Goal: Task Accomplishment & Management: Complete application form

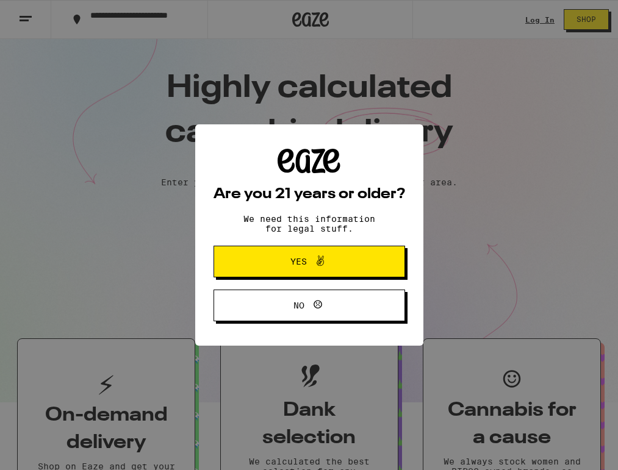
click at [385, 259] on button "Yes" at bounding box center [308, 262] width 191 height 32
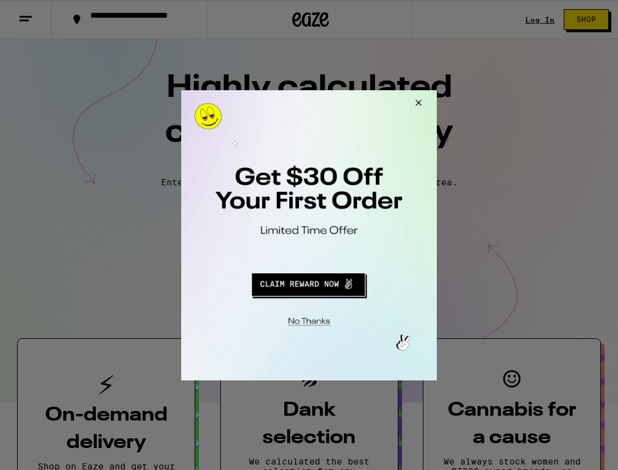
click at [308, 321] on button "Close Modal" at bounding box center [307, 319] width 248 height 19
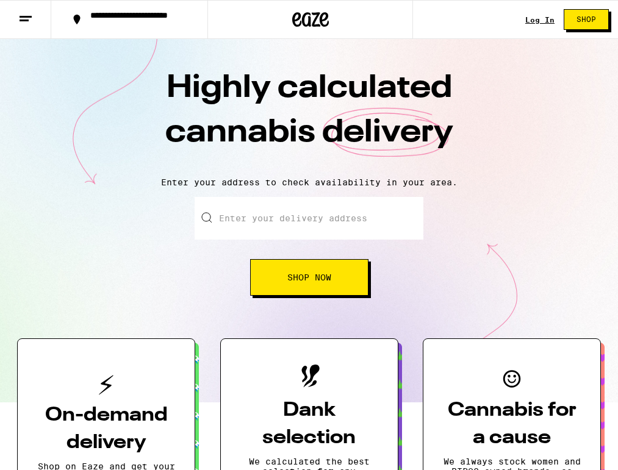
click at [25, 20] on line at bounding box center [24, 20] width 9 height 0
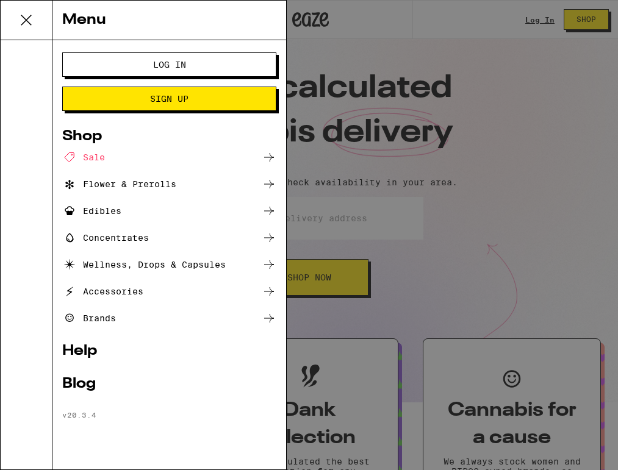
click at [146, 87] on button "Sign Up" at bounding box center [169, 99] width 214 height 24
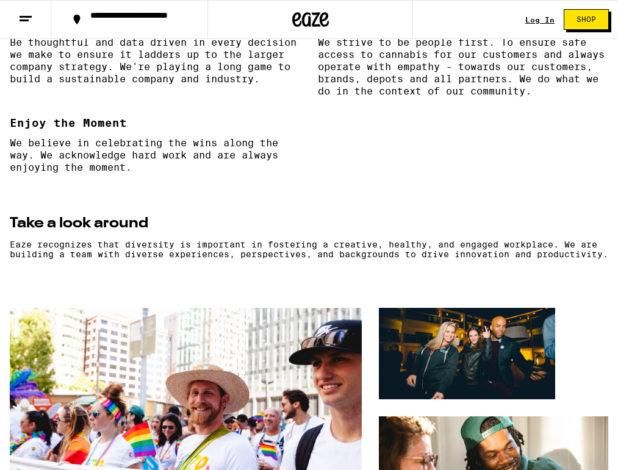
scroll to position [395, 0]
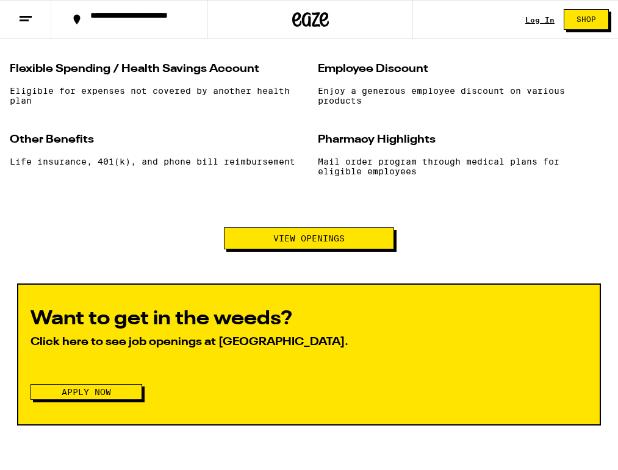
scroll to position [1215, 0]
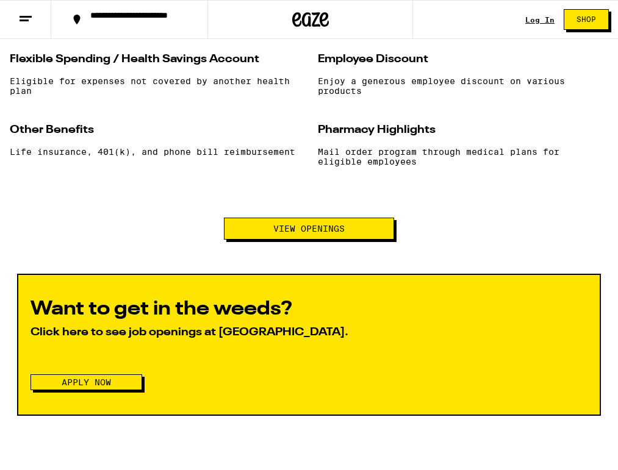
click at [249, 240] on button "View Openings" at bounding box center [309, 229] width 170 height 22
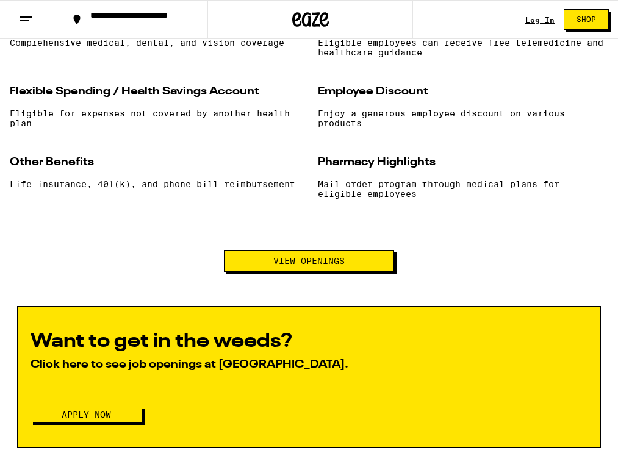
scroll to position [1173, 0]
